Goal: Task Accomplishment & Management: Complete application form

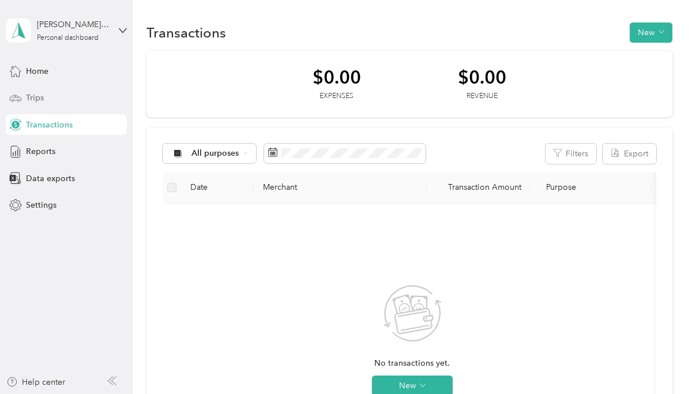
click at [43, 95] on span "Trips" at bounding box center [35, 98] width 18 height 12
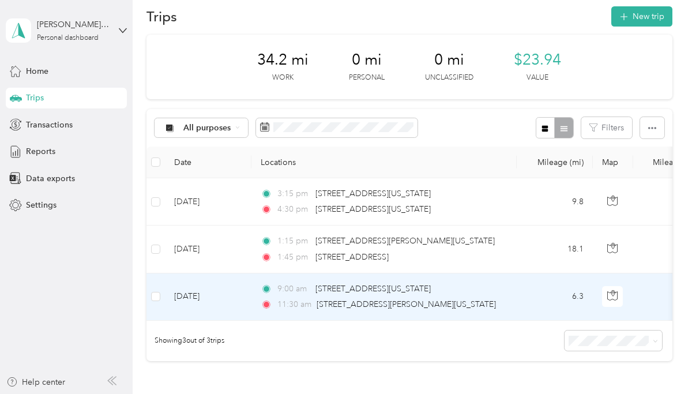
scroll to position [25, 0]
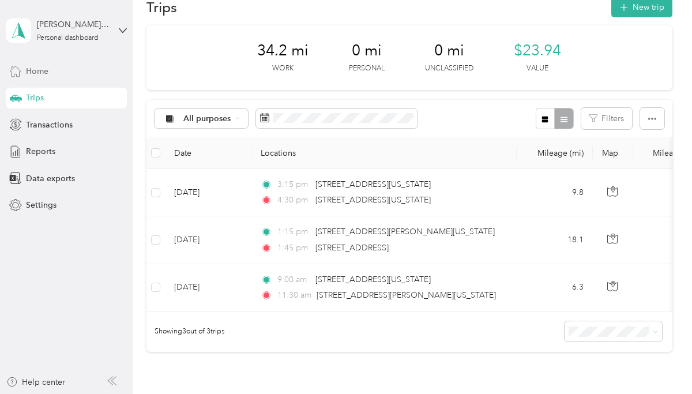
click at [54, 72] on div "Home" at bounding box center [66, 71] width 121 height 21
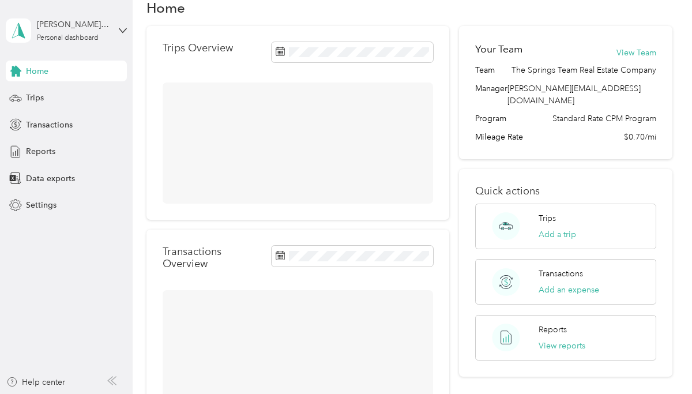
scroll to position [25, 0]
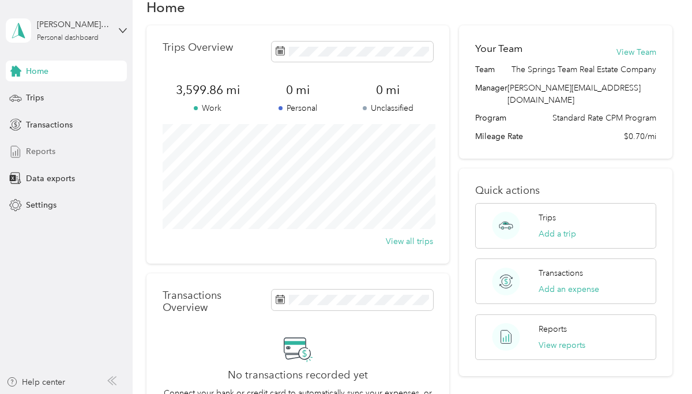
click at [70, 152] on div "Reports" at bounding box center [66, 151] width 121 height 21
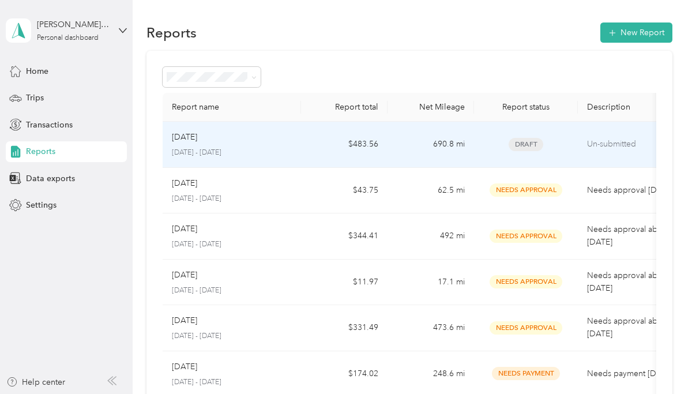
click at [297, 145] on td "Aug [DATE] - [DATE]" at bounding box center [232, 145] width 138 height 46
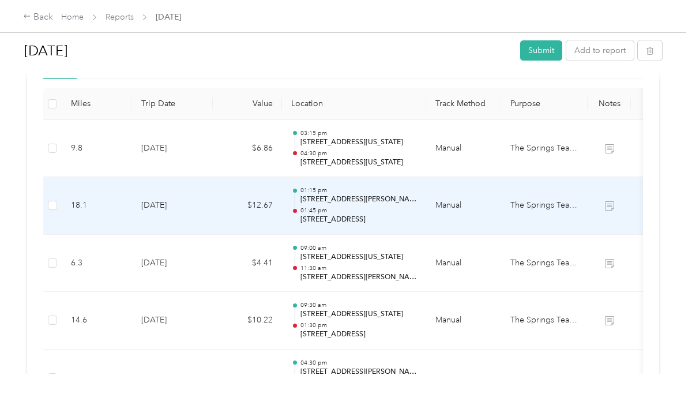
scroll to position [290, 0]
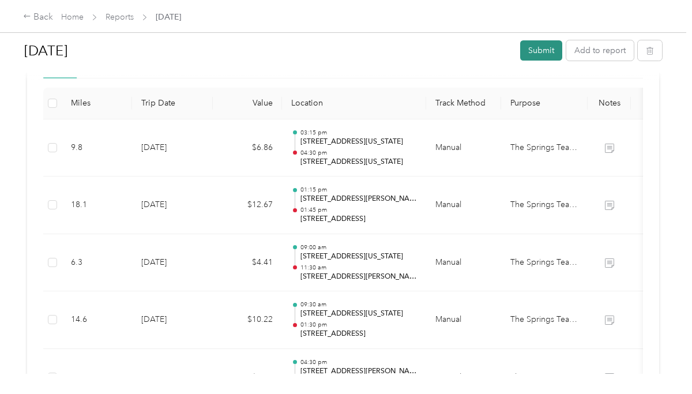
click at [553, 52] on button "Submit" at bounding box center [541, 50] width 42 height 20
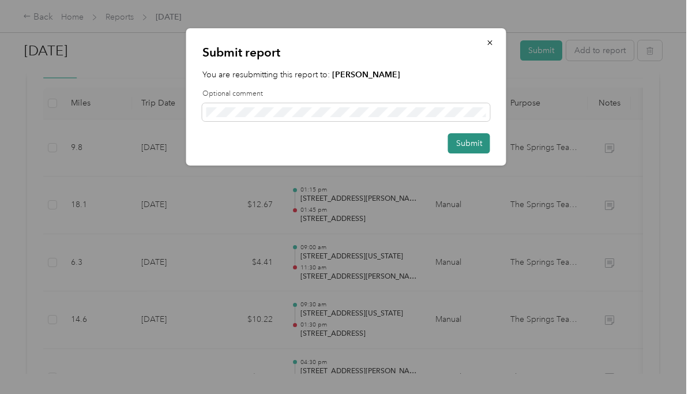
click at [473, 144] on button "Submit" at bounding box center [469, 143] width 42 height 20
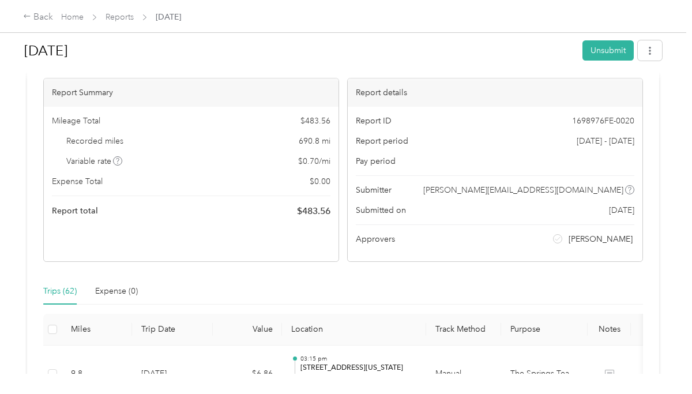
scroll to position [0, 0]
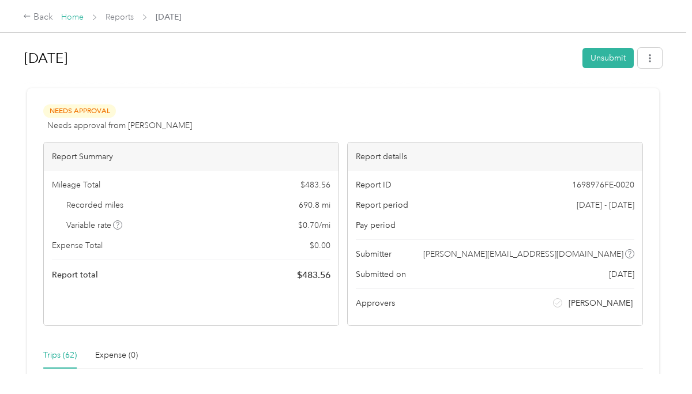
click at [76, 17] on link "Home" at bounding box center [72, 17] width 23 height 10
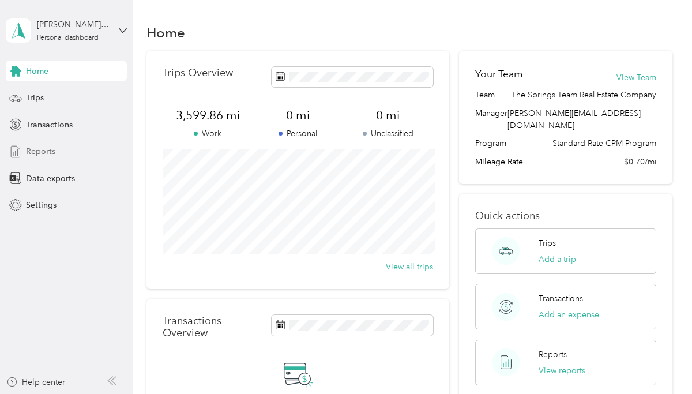
click at [54, 153] on span "Reports" at bounding box center [40, 151] width 29 height 12
